Goal: Task Accomplishment & Management: Complete application form

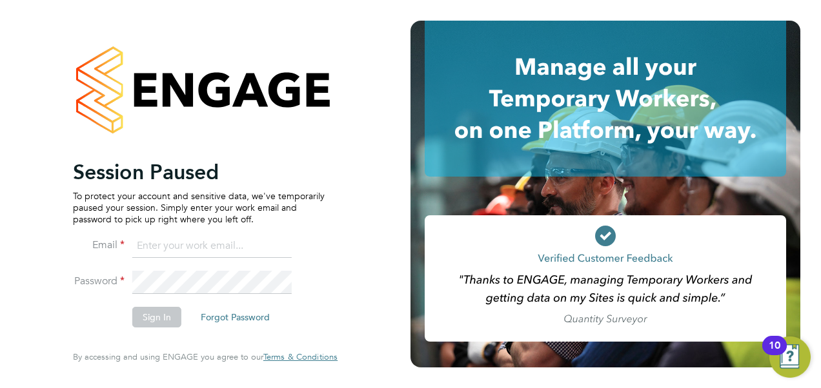
click at [175, 257] on input at bounding box center [211, 246] width 159 height 23
type input "[EMAIL_ADDRESS][PERSON_NAME][DOMAIN_NAME]"
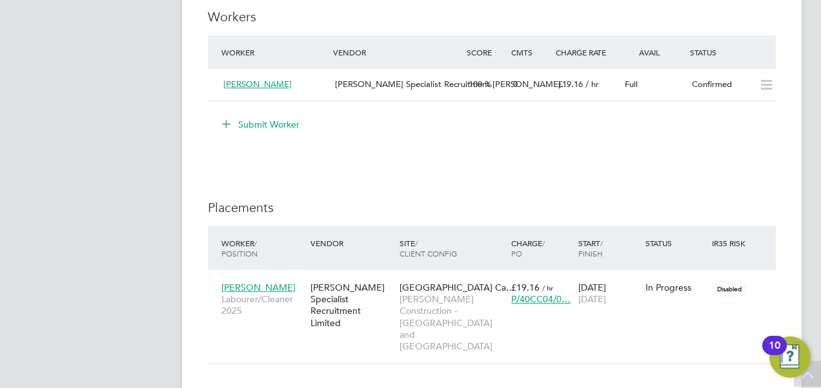
scroll to position [908, 0]
click at [266, 81] on span "[PERSON_NAME]" at bounding box center [257, 85] width 68 height 11
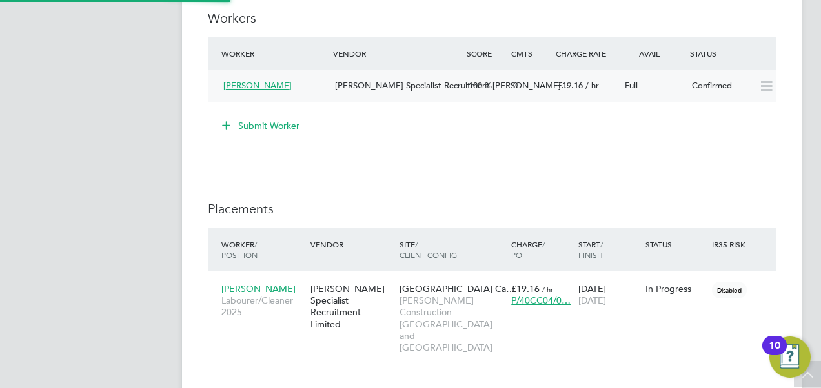
scroll to position [312, 269]
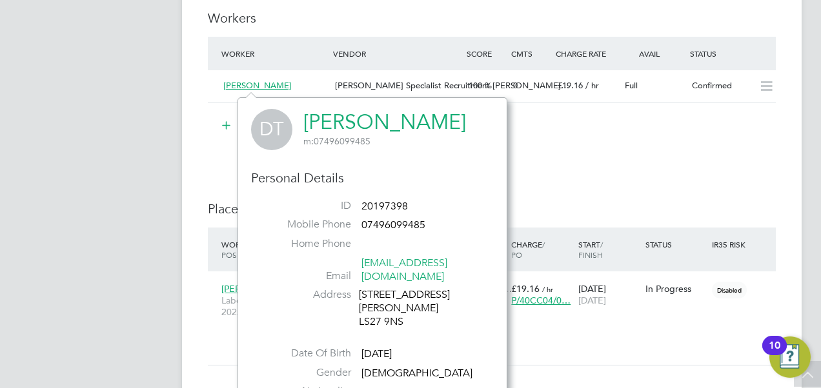
click at [326, 129] on link "[PERSON_NAME]" at bounding box center [384, 122] width 163 height 25
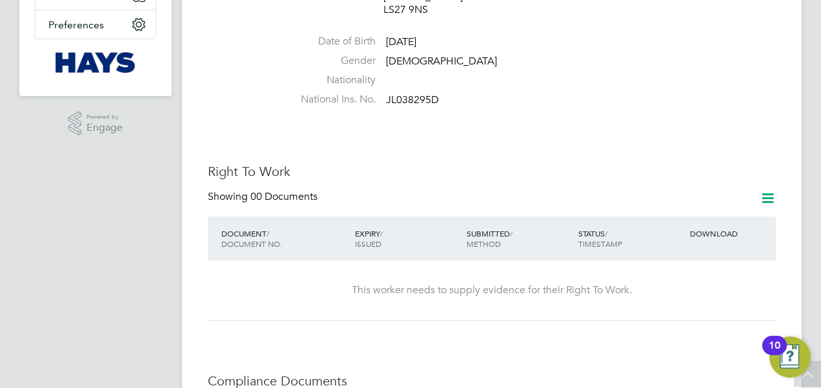
scroll to position [290, 0]
click at [765, 190] on icon at bounding box center [767, 198] width 16 height 16
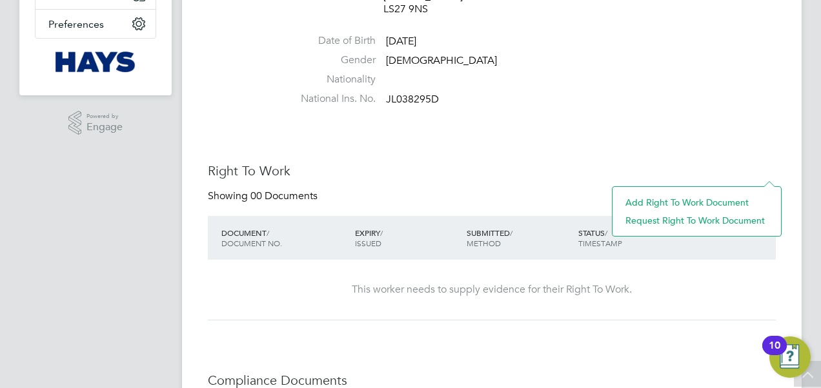
click at [765, 190] on icon at bounding box center [767, 198] width 16 height 16
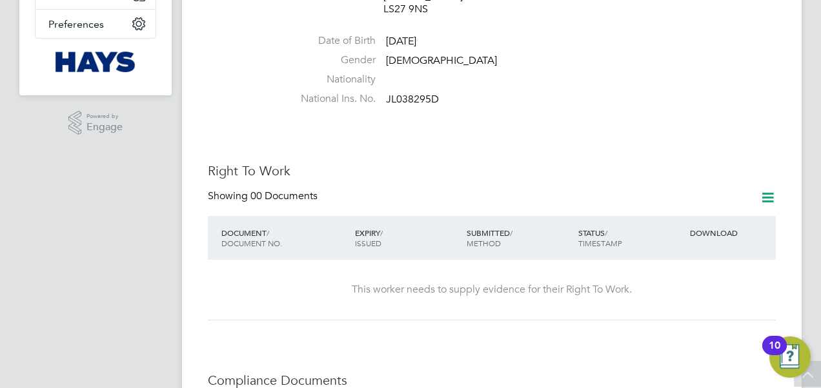
click at [766, 190] on icon at bounding box center [767, 198] width 16 height 16
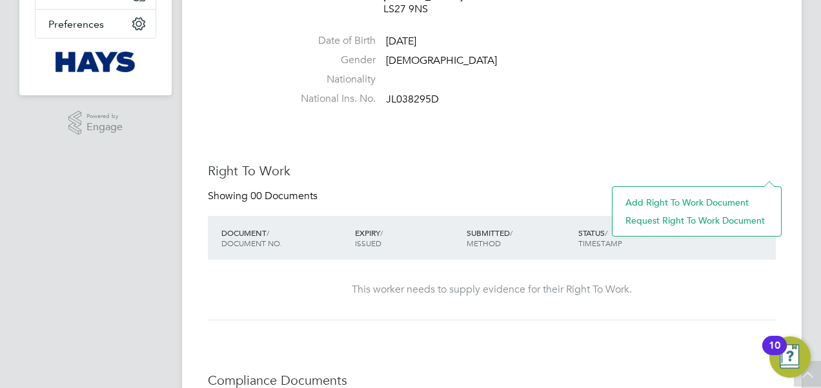
click at [690, 203] on li "Add Right To Work Document" at bounding box center [696, 203] width 155 height 18
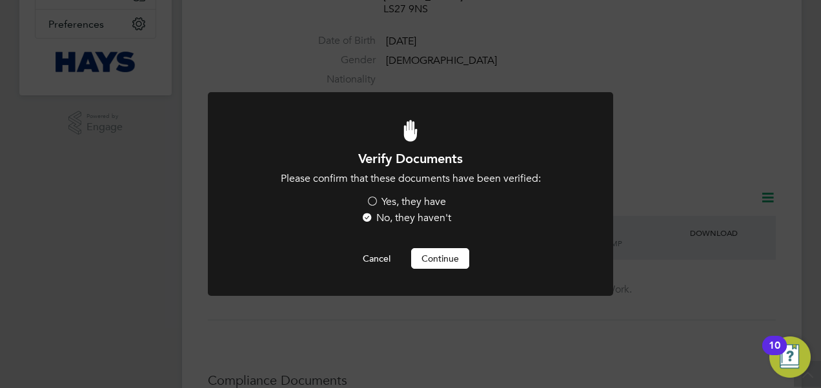
scroll to position [0, 0]
click at [374, 201] on label "Yes, they have" at bounding box center [406, 202] width 80 height 14
click at [0, 0] on input "Yes, they have" at bounding box center [0, 0] width 0 height 0
click at [432, 261] on button "Continue" at bounding box center [440, 258] width 58 height 21
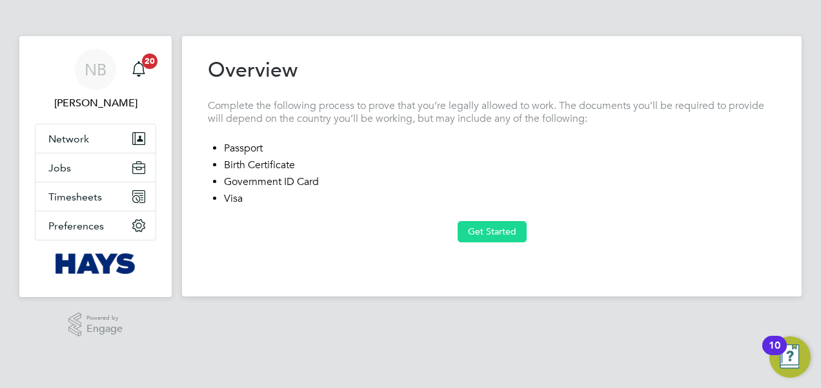
click at [471, 235] on button "Get Started" at bounding box center [491, 231] width 69 height 21
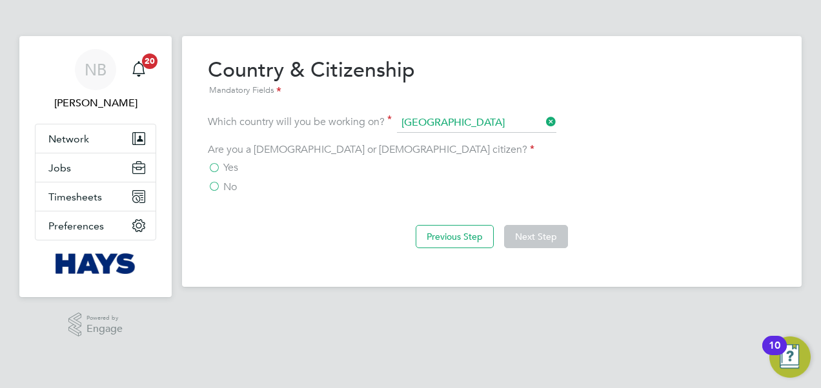
click at [210, 166] on label "Yes" at bounding box center [223, 167] width 30 height 13
click at [0, 0] on input "Yes" at bounding box center [0, 0] width 0 height 0
click at [543, 241] on button "Next Step" at bounding box center [536, 236] width 64 height 23
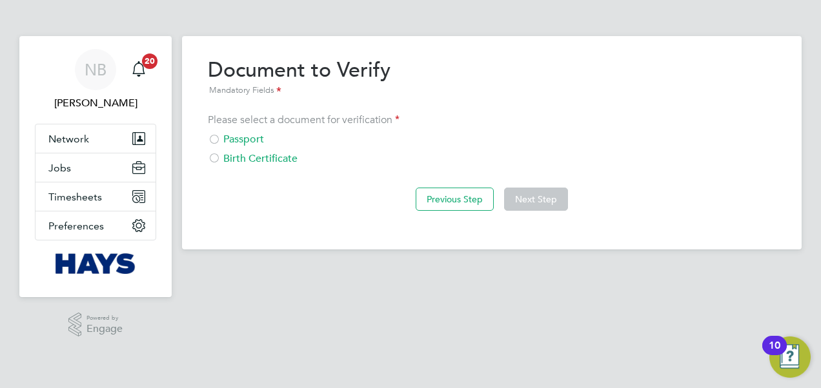
click at [221, 143] on div "Passport" at bounding box center [492, 140] width 568 height 14
click at [530, 199] on button "Next Step" at bounding box center [536, 199] width 64 height 23
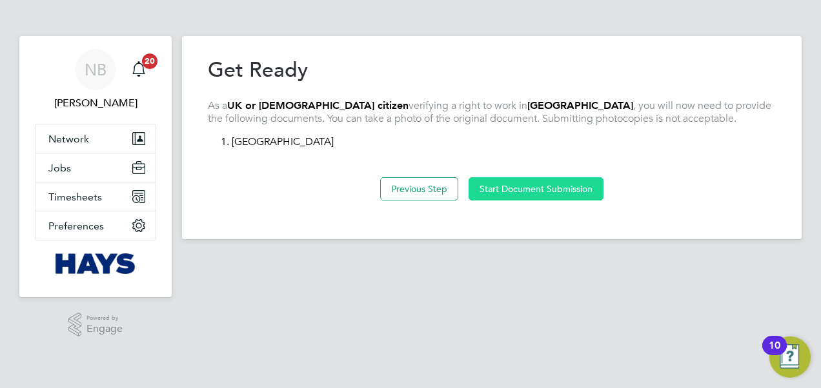
click at [515, 190] on button "Start Document Submission" at bounding box center [535, 188] width 135 height 23
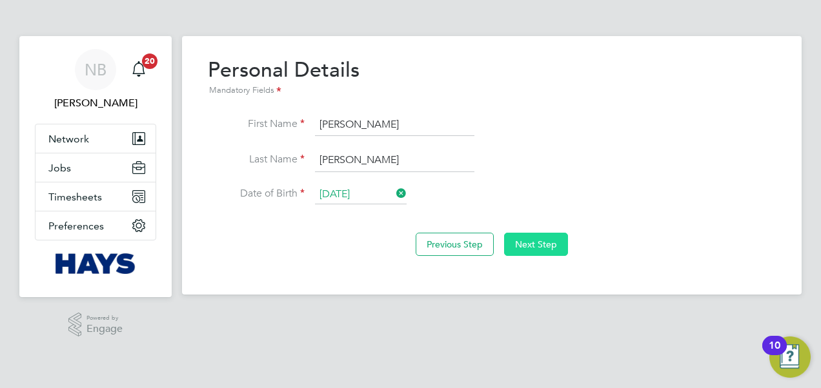
click at [544, 239] on button "Next Step" at bounding box center [536, 244] width 64 height 23
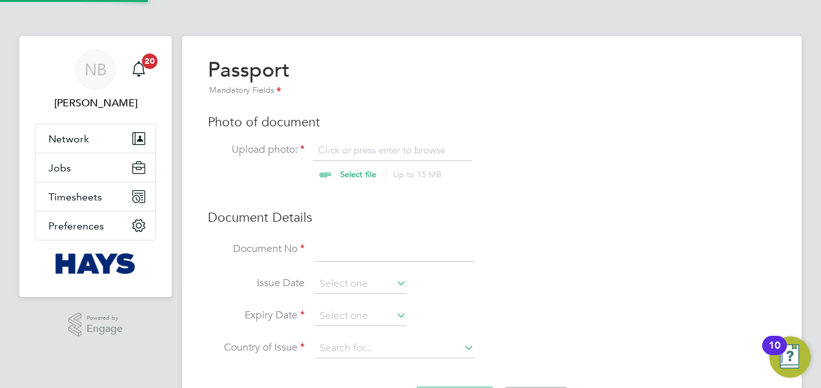
scroll to position [17, 160]
click at [344, 170] on input "file" at bounding box center [370, 163] width 203 height 39
type input "C:\fakepath\Daniel Townsend Labourer.pdf"
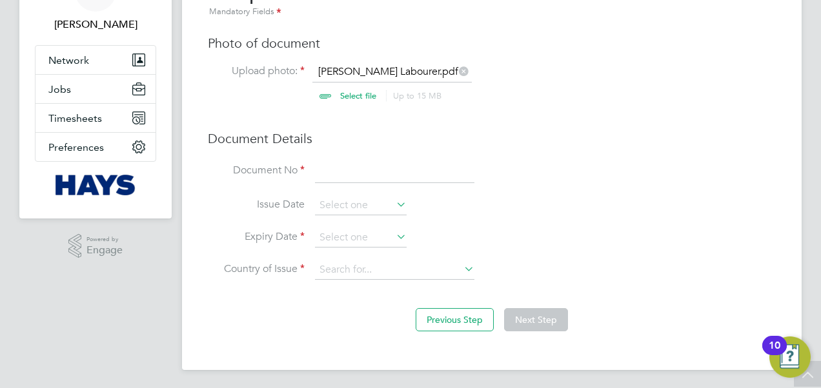
click at [377, 170] on input at bounding box center [394, 171] width 159 height 23
click at [361, 168] on input at bounding box center [394, 171] width 159 height 23
paste input "126670257"
type input "126670257"
click at [357, 228] on input at bounding box center [361, 237] width 92 height 19
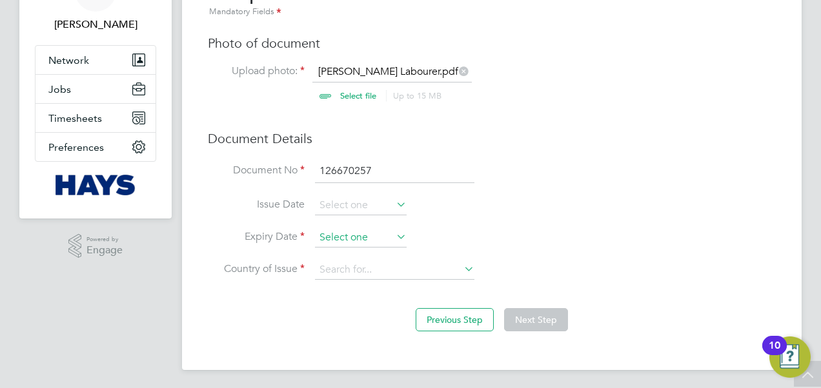
scroll to position [470, 0]
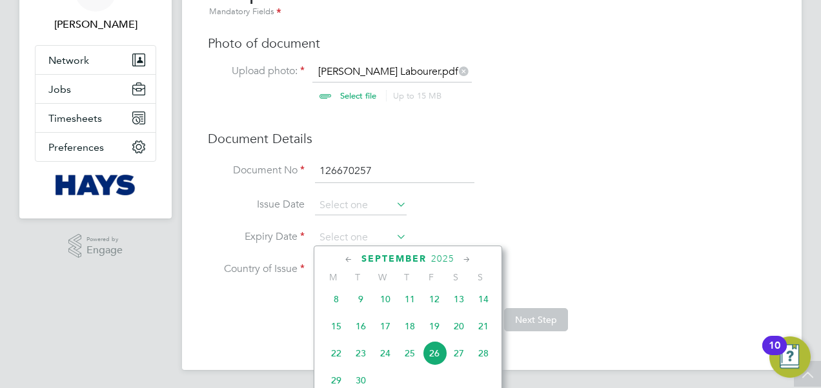
click at [442, 256] on span "2025" at bounding box center [442, 259] width 23 height 11
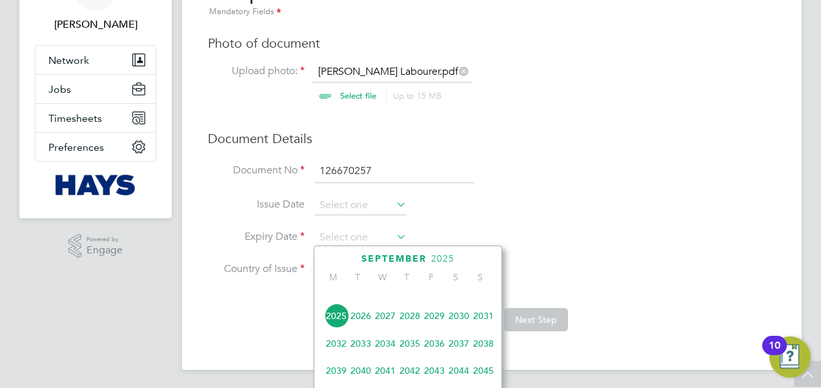
scroll to position [398, 0]
click at [482, 323] on span "2031" at bounding box center [483, 316] width 25 height 25
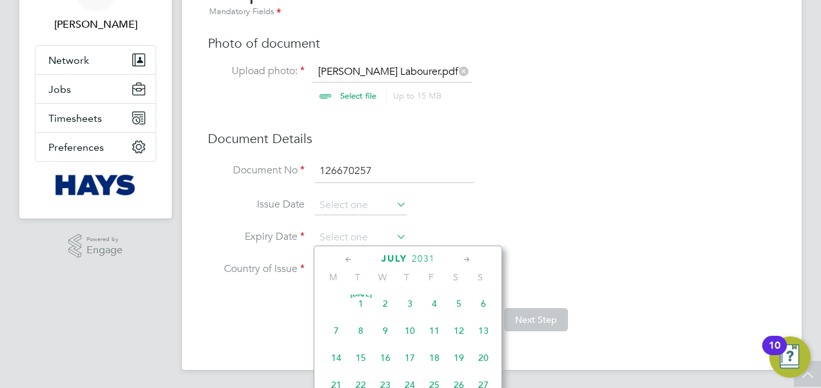
scroll to position [312, 0]
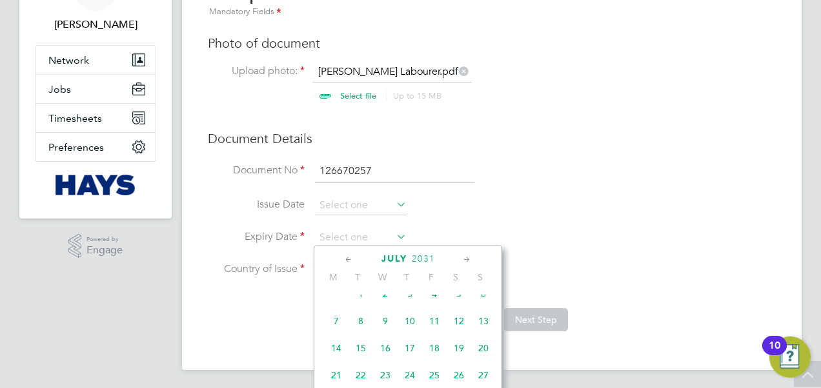
click at [379, 377] on span "23" at bounding box center [385, 375] width 25 height 25
type input "23 Jul 2031"
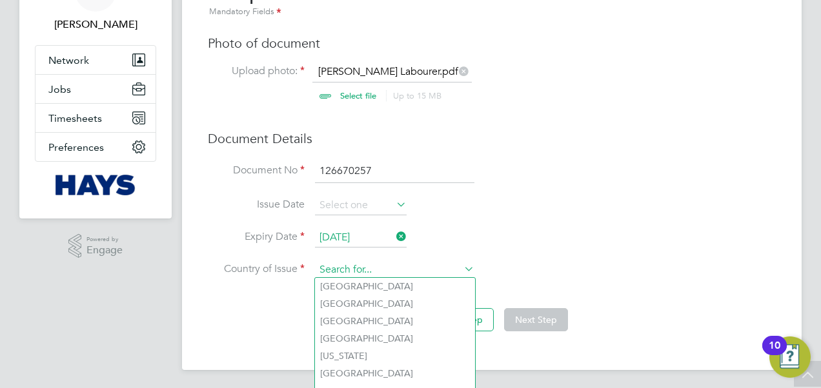
click at [389, 270] on input at bounding box center [394, 270] width 159 height 19
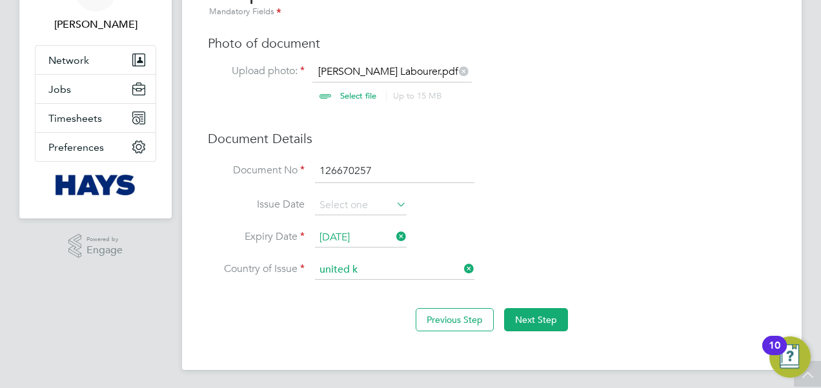
click at [356, 287] on b "K" at bounding box center [354, 286] width 6 height 11
type input "United Kingdom"
click at [528, 312] on button "Next Step" at bounding box center [536, 319] width 64 height 23
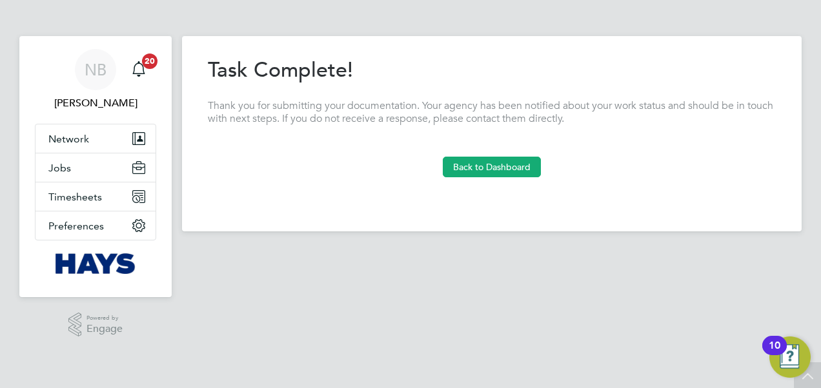
scroll to position [0, 0]
click at [482, 163] on button "Back to Dashboard" at bounding box center [492, 167] width 98 height 21
